Goal: Transaction & Acquisition: Purchase product/service

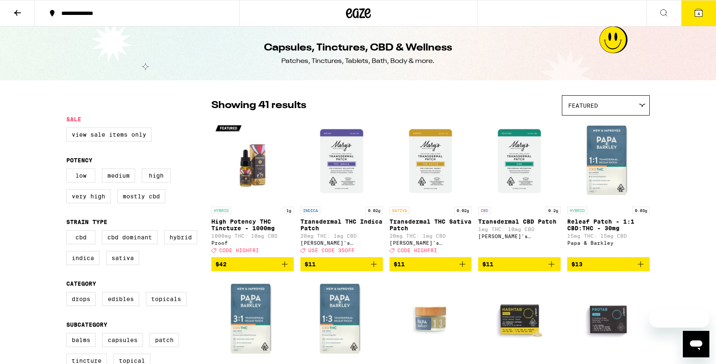
click at [368, 14] on icon at bounding box center [368, 13] width 6 height 10
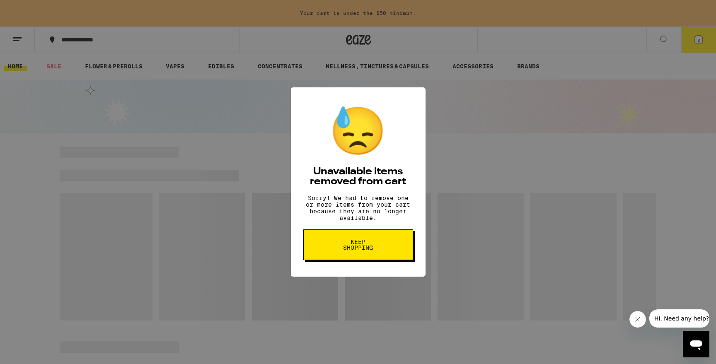
click at [370, 251] on span "Keep Shopping" at bounding box center [358, 245] width 43 height 12
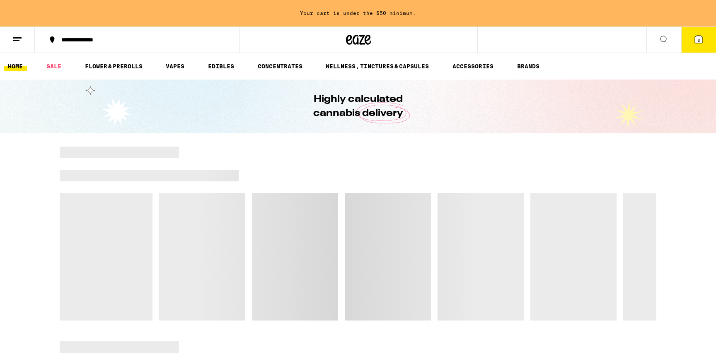
click at [695, 43] on icon at bounding box center [698, 39] width 10 height 10
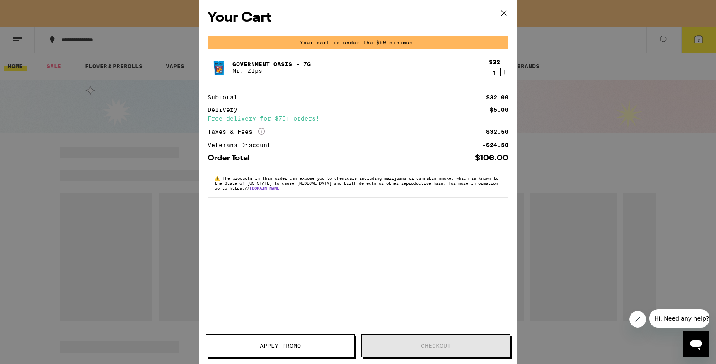
click at [485, 70] on icon "Decrement" at bounding box center [484, 72] width 7 height 10
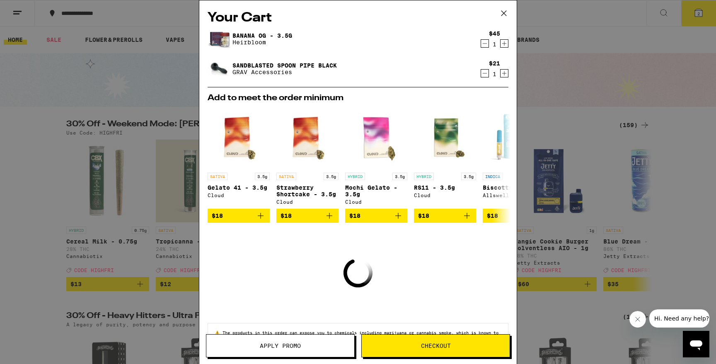
click at [484, 42] on icon "Decrement" at bounding box center [484, 44] width 7 height 10
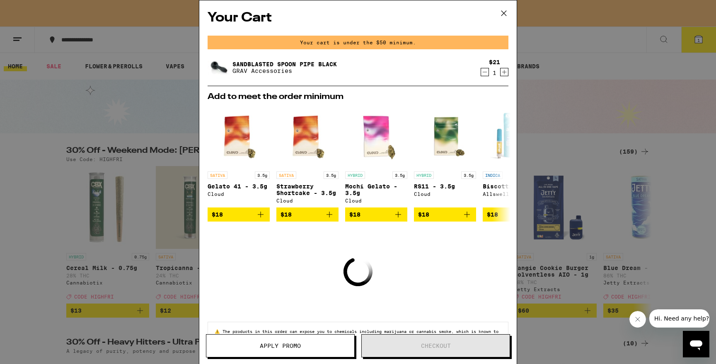
click at [487, 75] on icon "Decrement" at bounding box center [484, 72] width 7 height 10
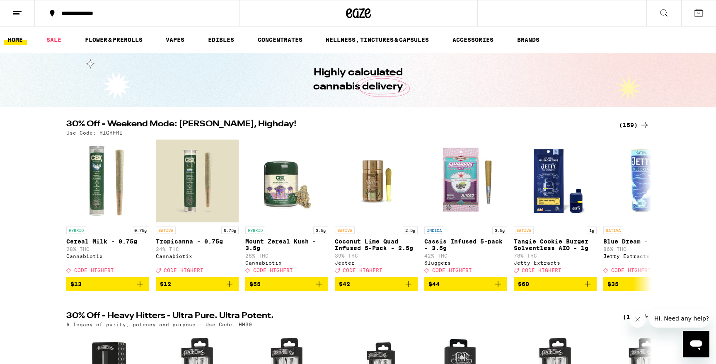
click at [487, 75] on div "Your Cart Add to meet the order minimum SATIVA 3.5g Gelato 41 - 3.5g Cloud $18 …" at bounding box center [358, 182] width 716 height 364
click at [318, 285] on button "$55" at bounding box center [286, 284] width 83 height 14
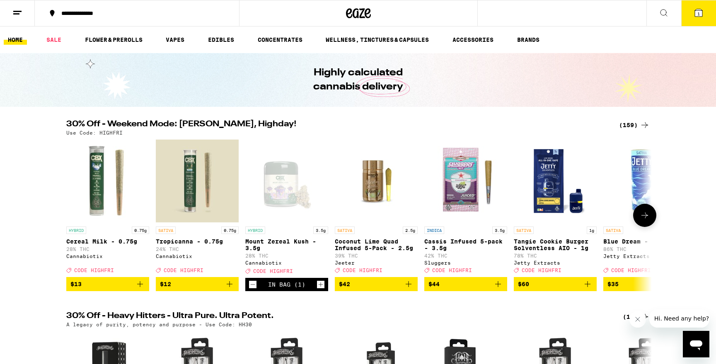
click at [320, 289] on icon "Increment" at bounding box center [320, 285] width 7 height 10
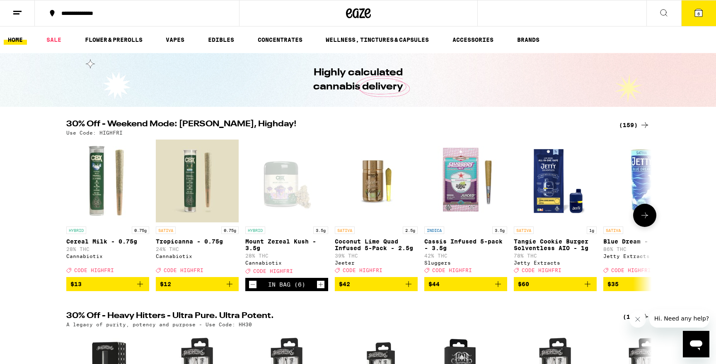
click at [320, 289] on icon "Increment" at bounding box center [320, 285] width 7 height 10
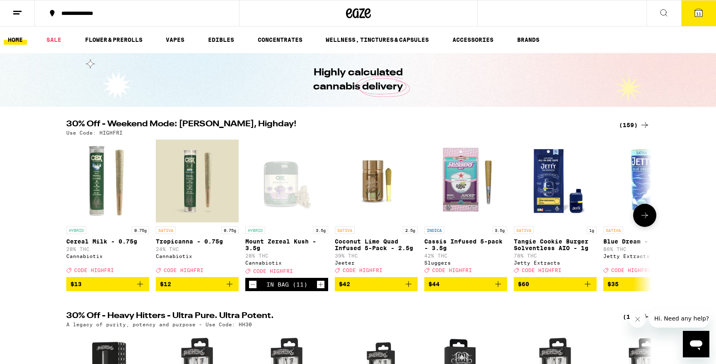
click at [320, 289] on icon "Increment" at bounding box center [320, 285] width 7 height 10
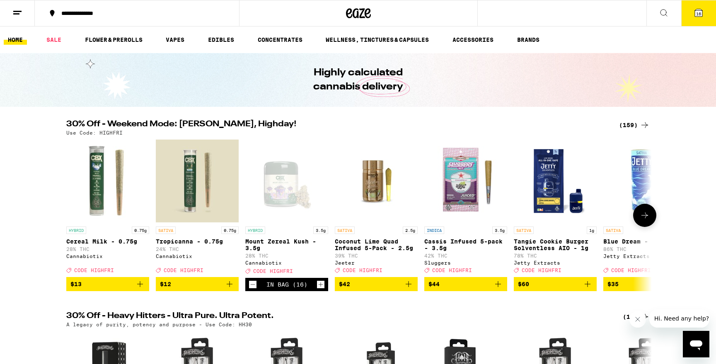
click at [320, 289] on icon "Increment" at bounding box center [320, 285] width 7 height 10
click at [257, 291] on div "In Bag (19)" at bounding box center [286, 284] width 83 height 13
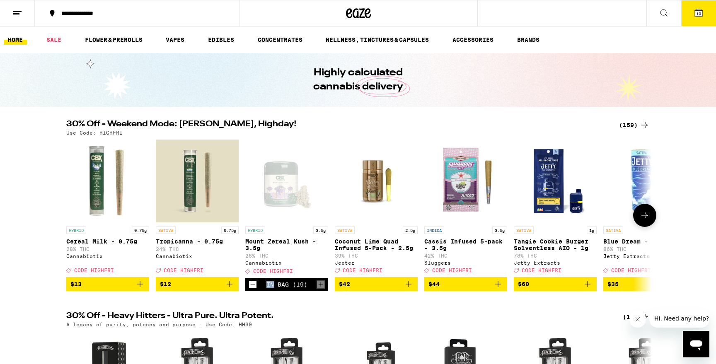
click at [256, 289] on button "Decrement" at bounding box center [253, 284] width 8 height 8
click at [255, 290] on icon "Decrement" at bounding box center [252, 285] width 7 height 10
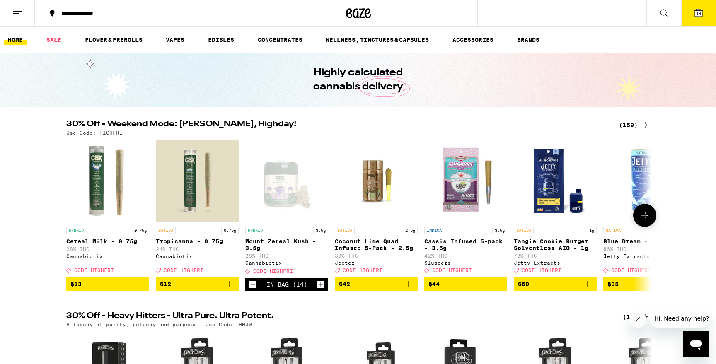
click at [255, 290] on icon "Decrement" at bounding box center [252, 285] width 7 height 10
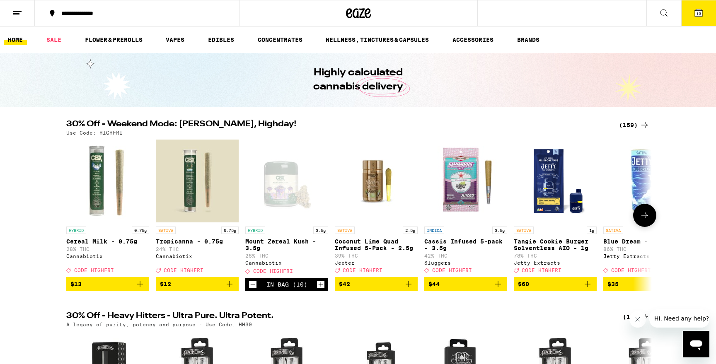
click at [255, 290] on icon "Decrement" at bounding box center [252, 285] width 7 height 10
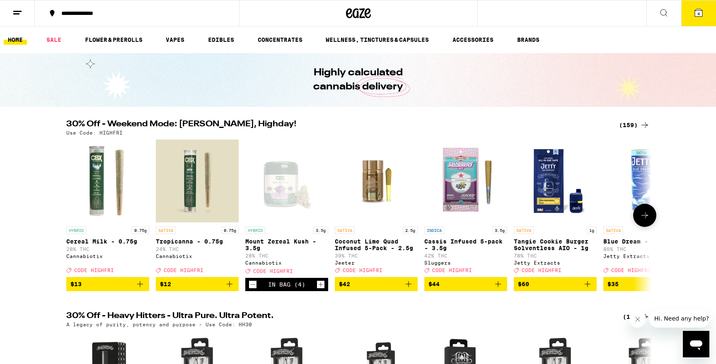
click at [255, 290] on icon "Decrement" at bounding box center [252, 285] width 7 height 10
